Goal: Check status: Check status

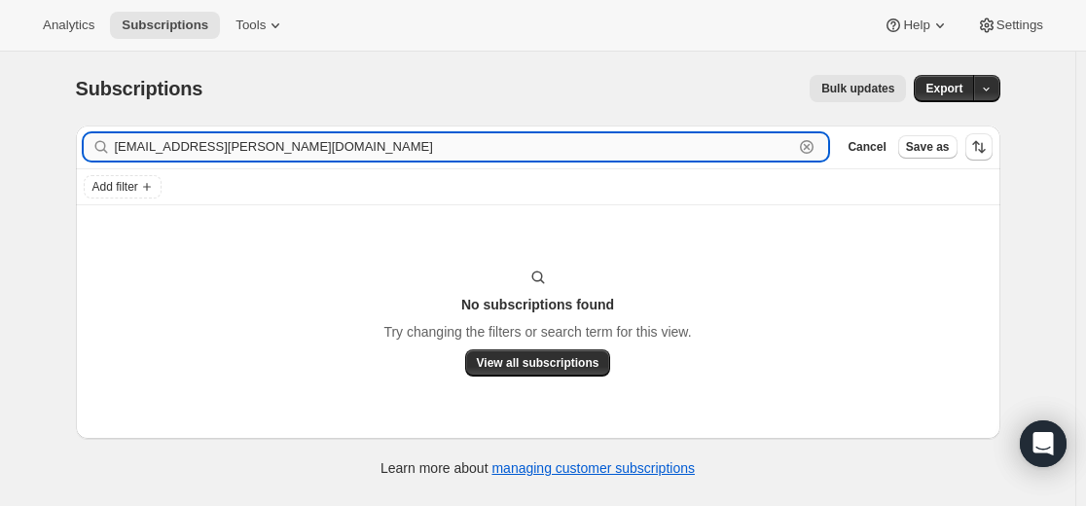
click at [234, 143] on input "Sunny.sandy.35.55@gmail.com" at bounding box center [454, 146] width 679 height 27
click at [235, 142] on input "Sunny.sandy.35.55@gmail.com" at bounding box center [454, 146] width 679 height 27
paste input "ewebb1"
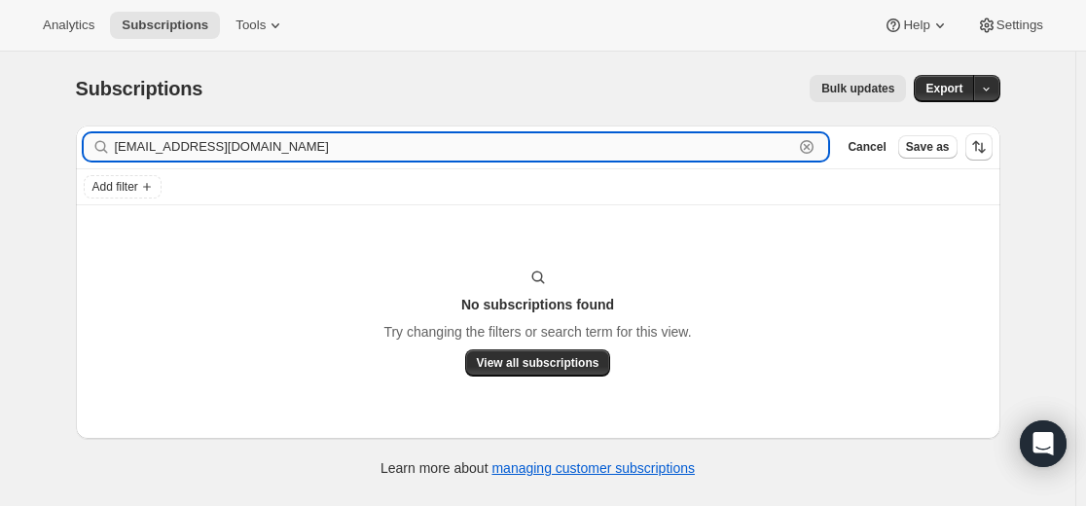
click at [359, 137] on input "[EMAIL_ADDRESS][DOMAIN_NAME]" at bounding box center [454, 146] width 679 height 27
click at [128, 149] on input "[EMAIL_ADDRESS][DOMAIN_NAME]" at bounding box center [454, 146] width 679 height 27
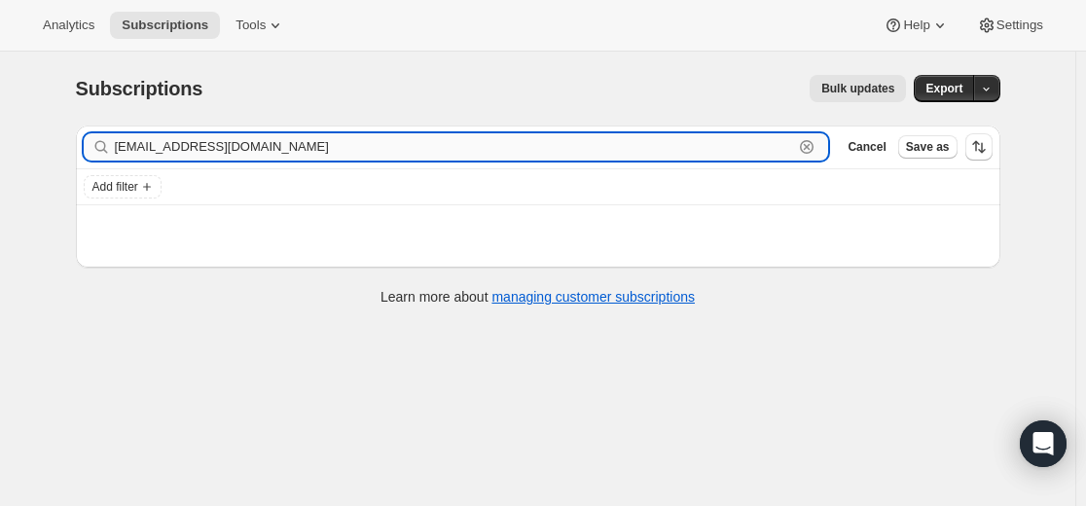
click at [185, 153] on input "sewebb1@gmail.com" at bounding box center [454, 146] width 679 height 27
type input "sewebb1@gmail.com"
click at [194, 142] on input "sewebb1@gmail.com" at bounding box center [454, 146] width 679 height 27
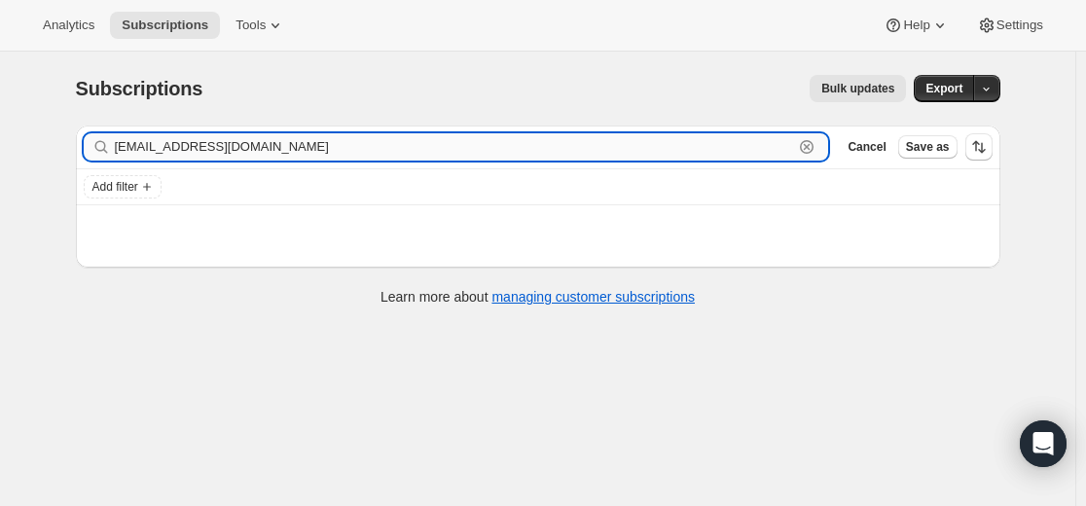
click at [194, 142] on input "sewebb1@gmail.com" at bounding box center [454, 146] width 679 height 27
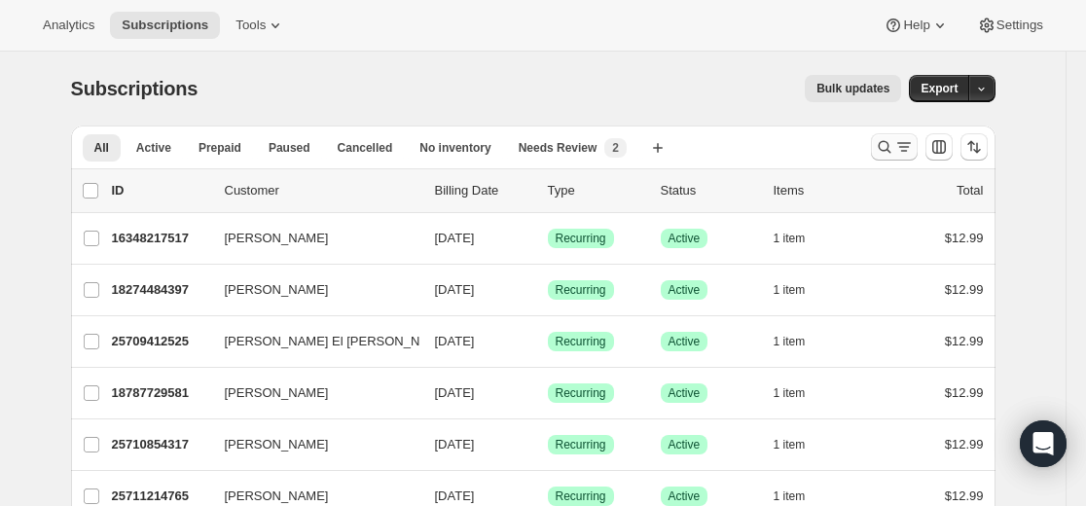
click at [883, 147] on icon "Search and filter results" at bounding box center [884, 146] width 19 height 19
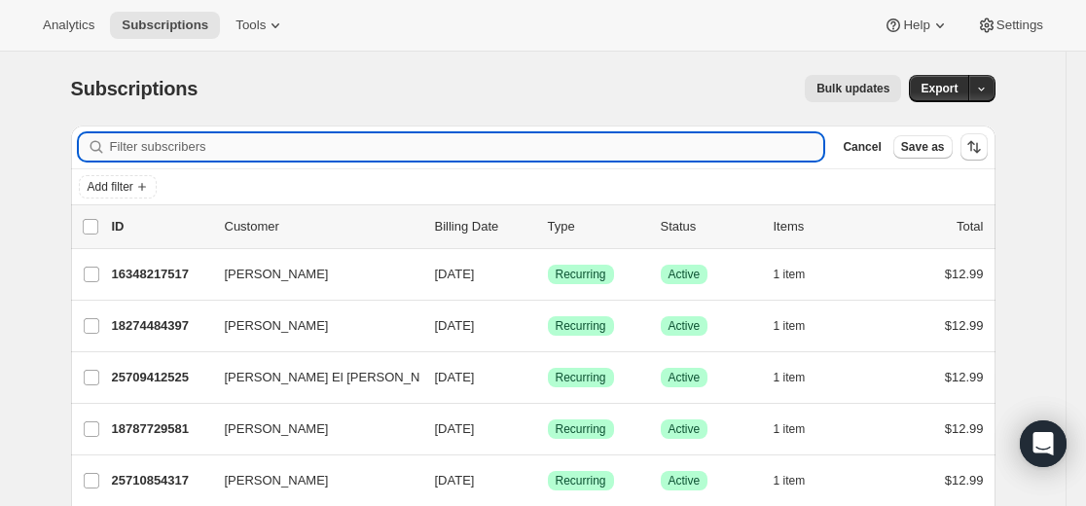
click at [706, 145] on input "Filter subscribers" at bounding box center [467, 146] width 714 height 27
paste input "[EMAIL_ADDRESS][DOMAIN_NAME]"
type input "[EMAIL_ADDRESS][DOMAIN_NAME]"
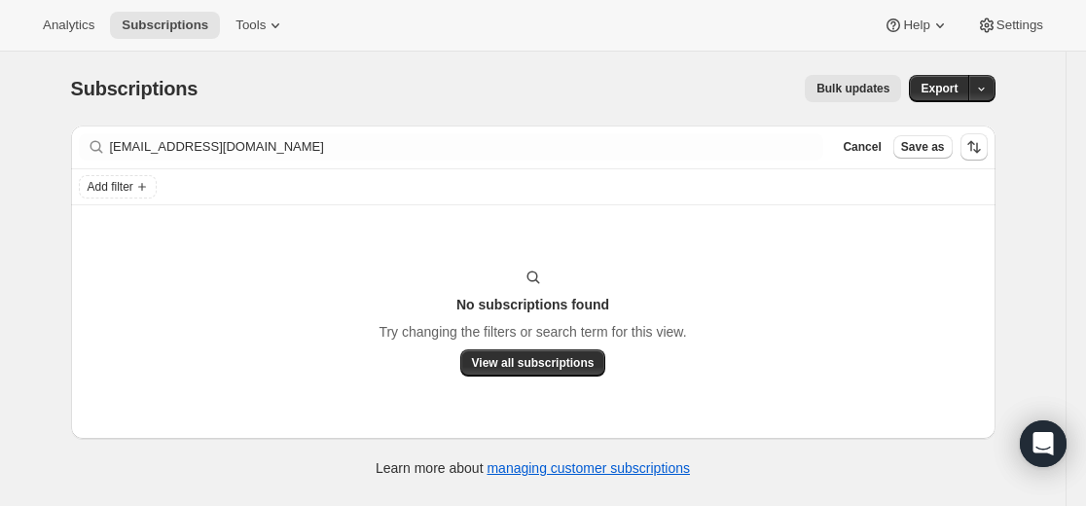
drag, startPoint x: 274, startPoint y: 375, endPoint x: 265, endPoint y: 361, distance: 16.7
click at [270, 374] on div "No subscriptions found Try changing the filters or search term for this view. V…" at bounding box center [534, 322] width 886 height 109
